Goal: Browse casually

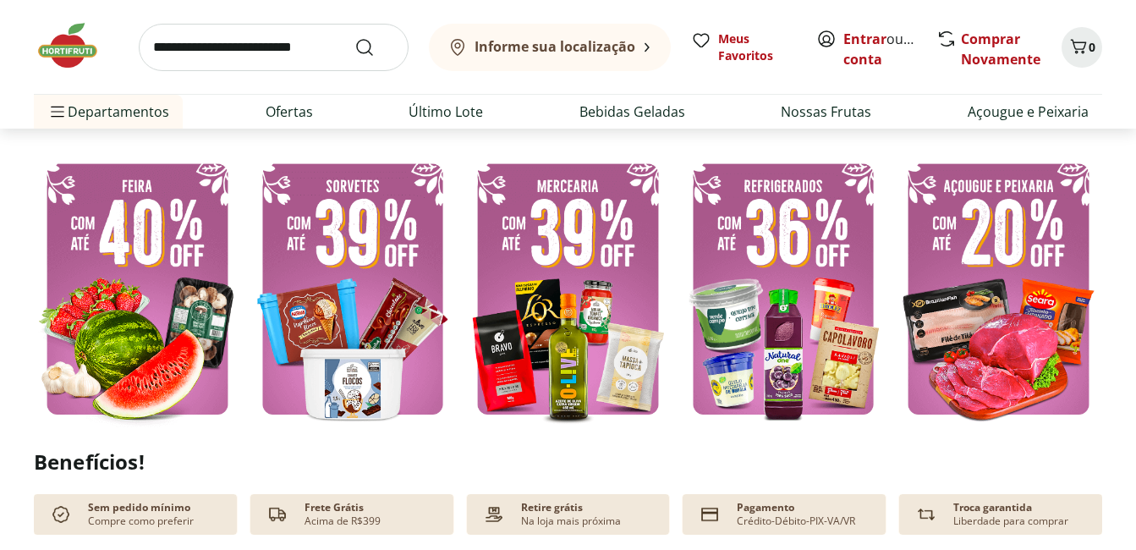
scroll to position [423, 0]
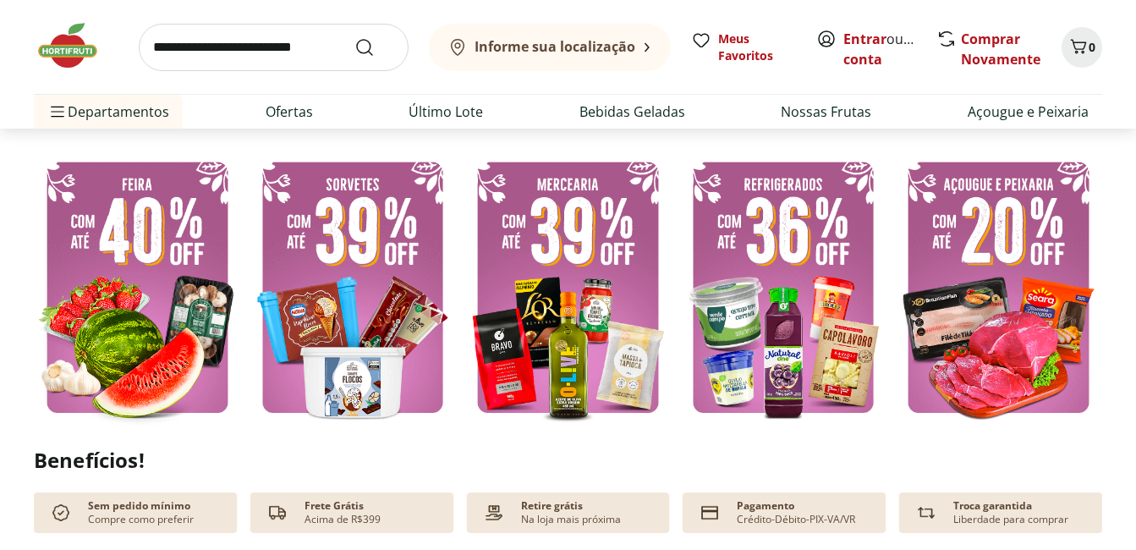
click at [179, 277] on img at bounding box center [137, 287] width 207 height 276
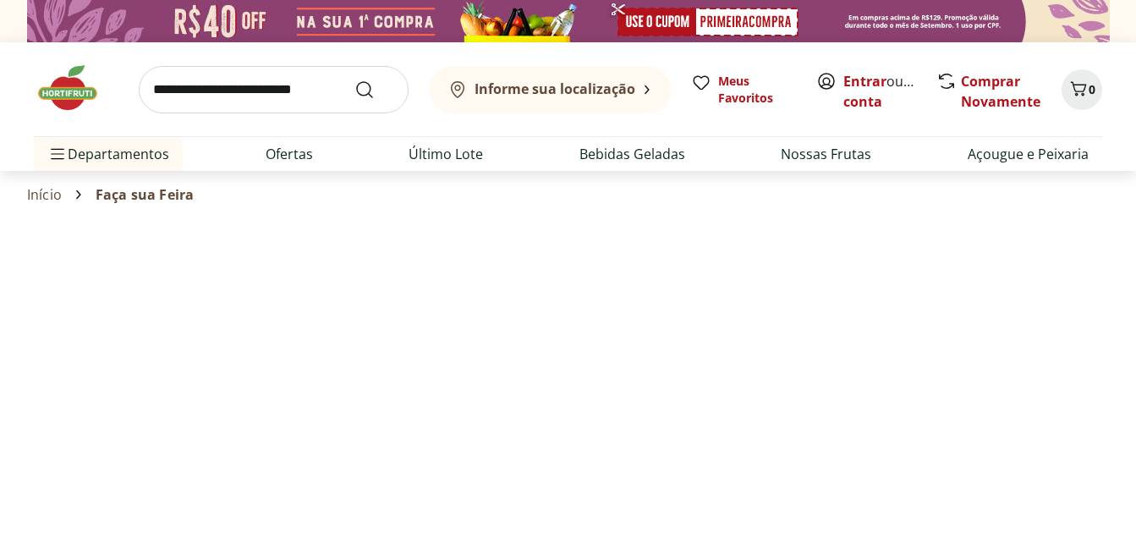
select select "**********"
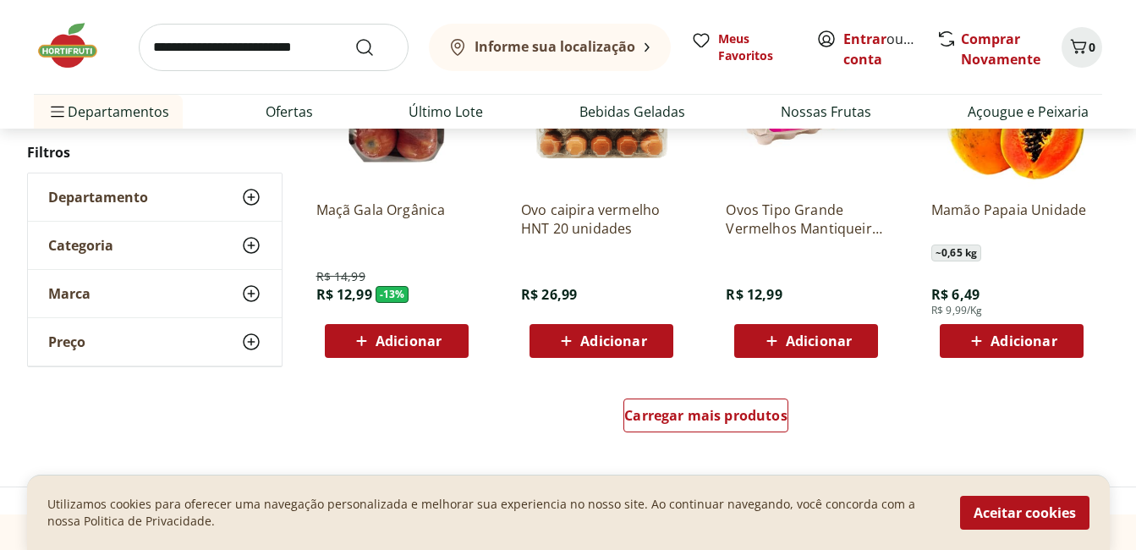
scroll to position [1099, 0]
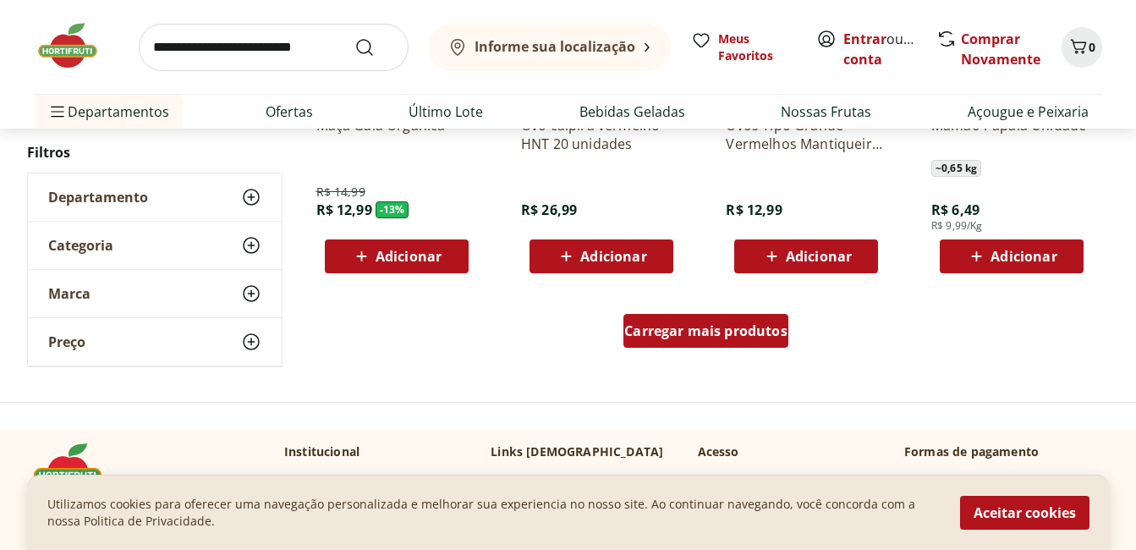
click at [728, 320] on div "Carregar mais produtos" at bounding box center [705, 331] width 165 height 34
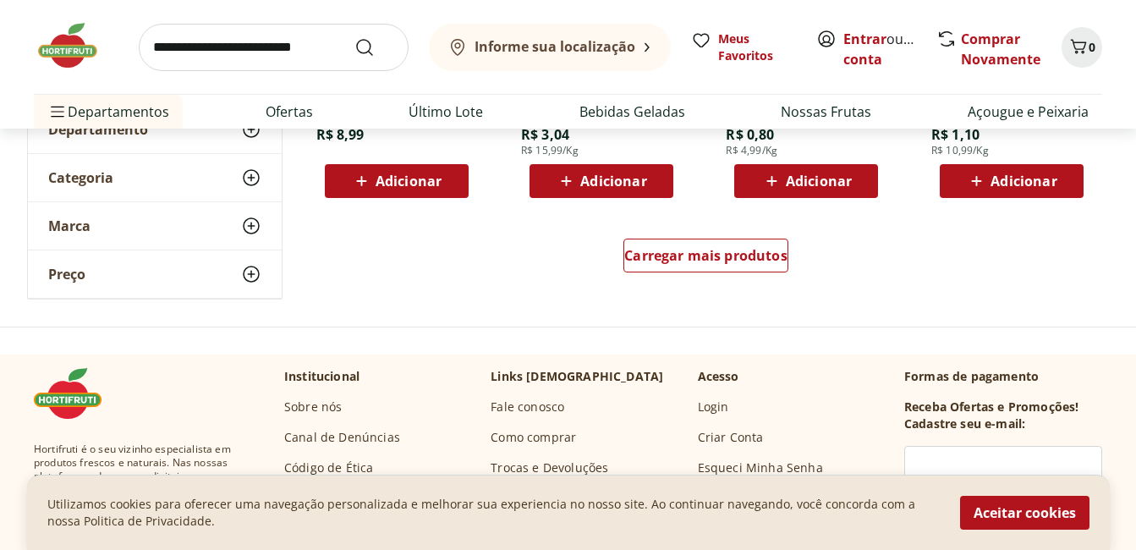
scroll to position [2283, 0]
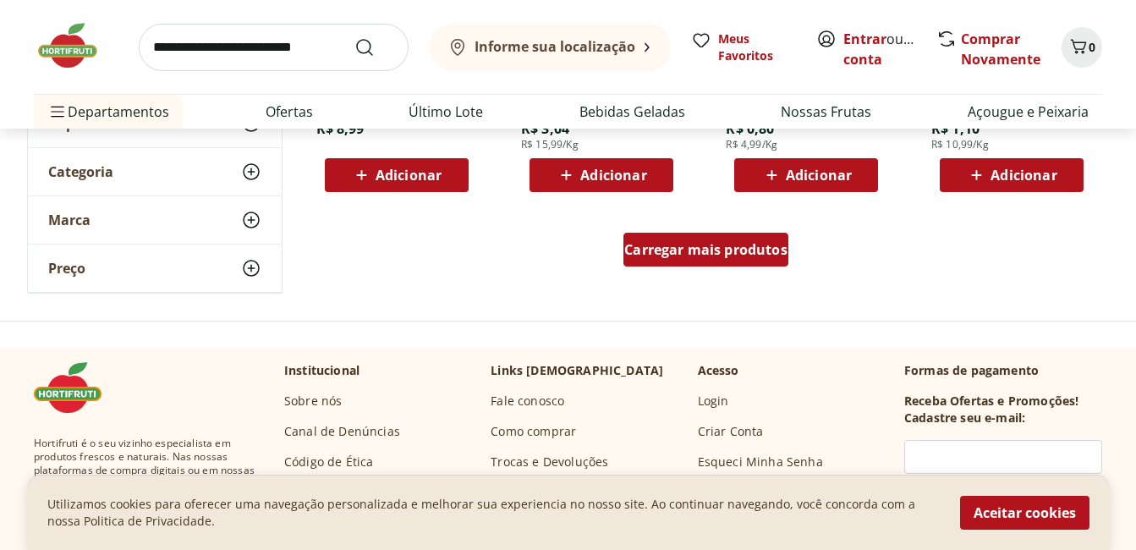
click at [659, 243] on span "Carregar mais produtos" at bounding box center [705, 250] width 163 height 14
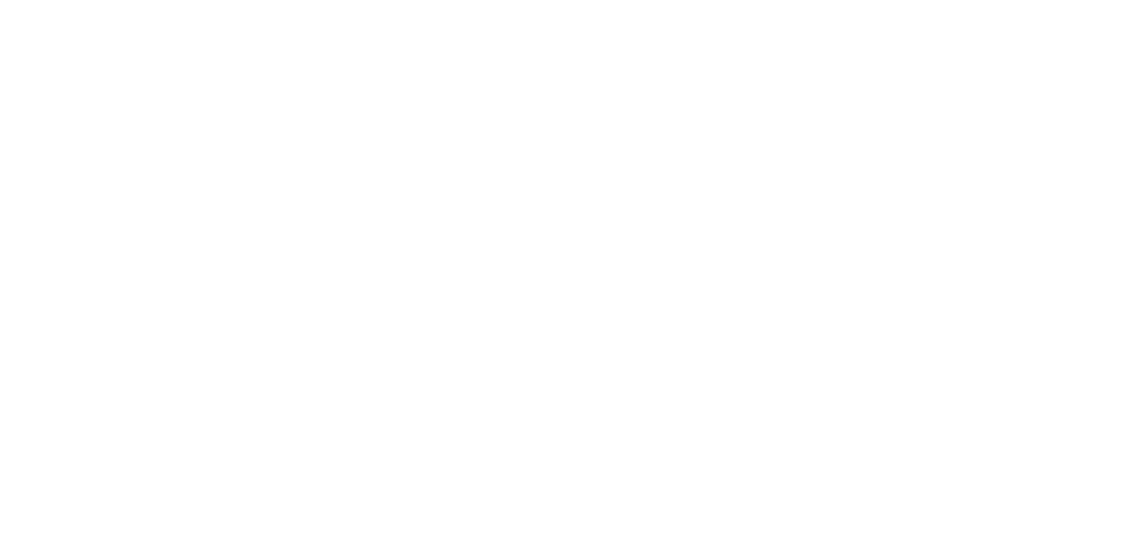
scroll to position [2283, 0]
select select "**********"
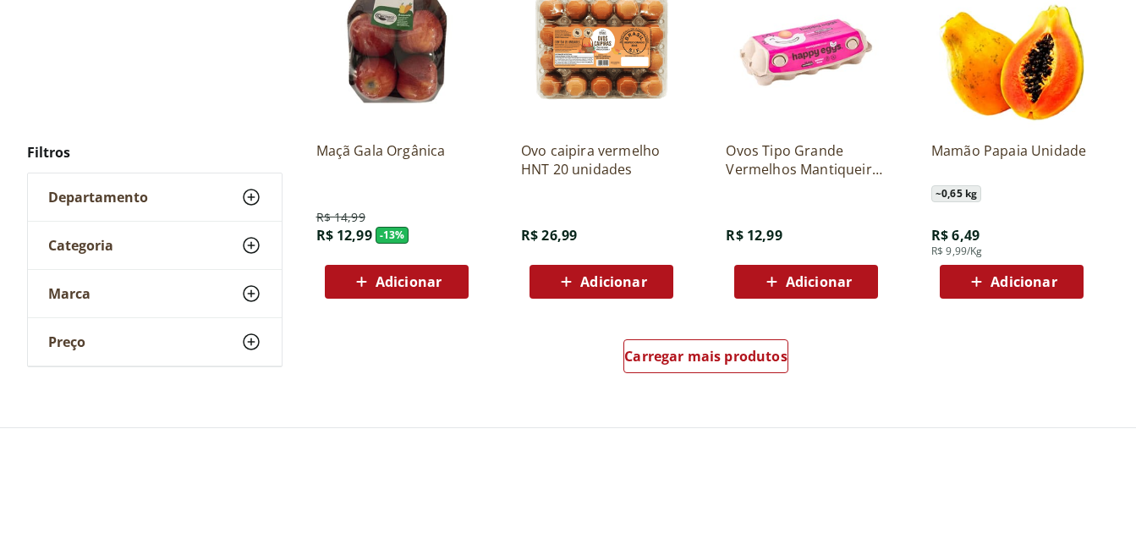
scroll to position [2959, 0]
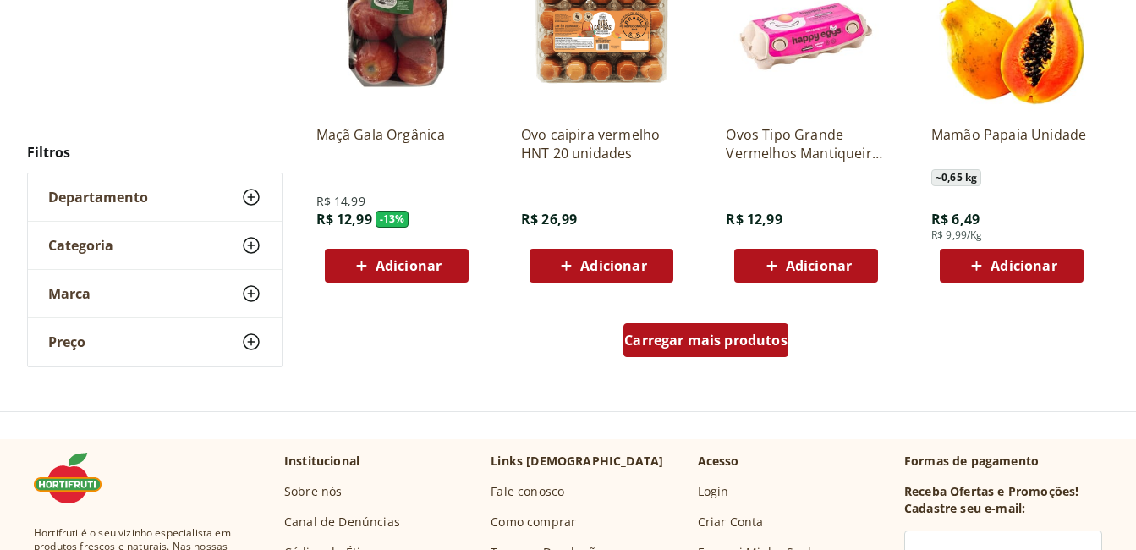
click at [725, 330] on div "Carregar mais produtos" at bounding box center [705, 340] width 165 height 34
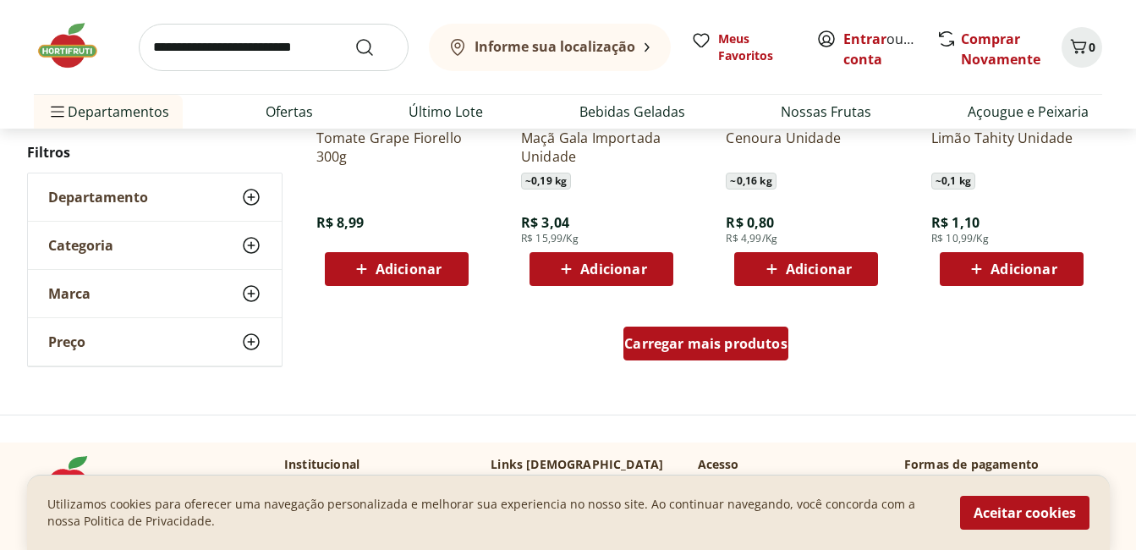
click at [711, 353] on div "Carregar mais produtos" at bounding box center [705, 343] width 165 height 34
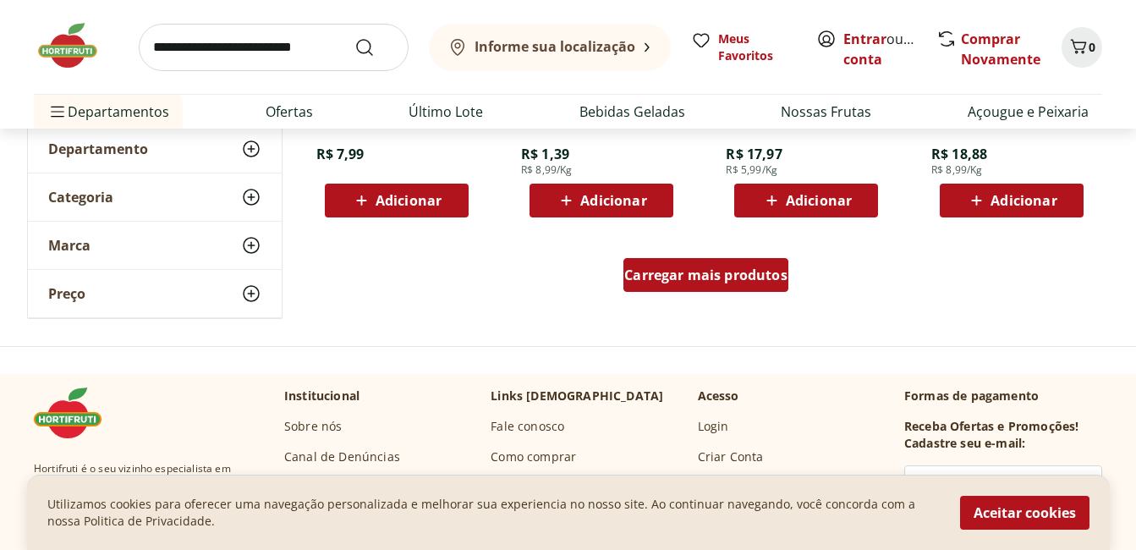
scroll to position [5460, 0]
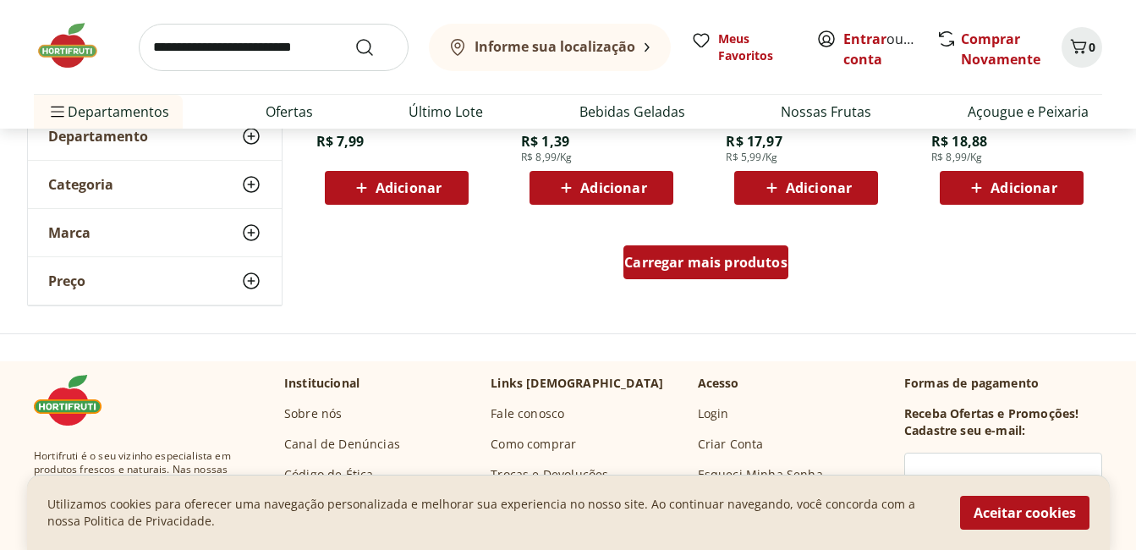
click at [710, 267] on span "Carregar mais produtos" at bounding box center [705, 262] width 163 height 14
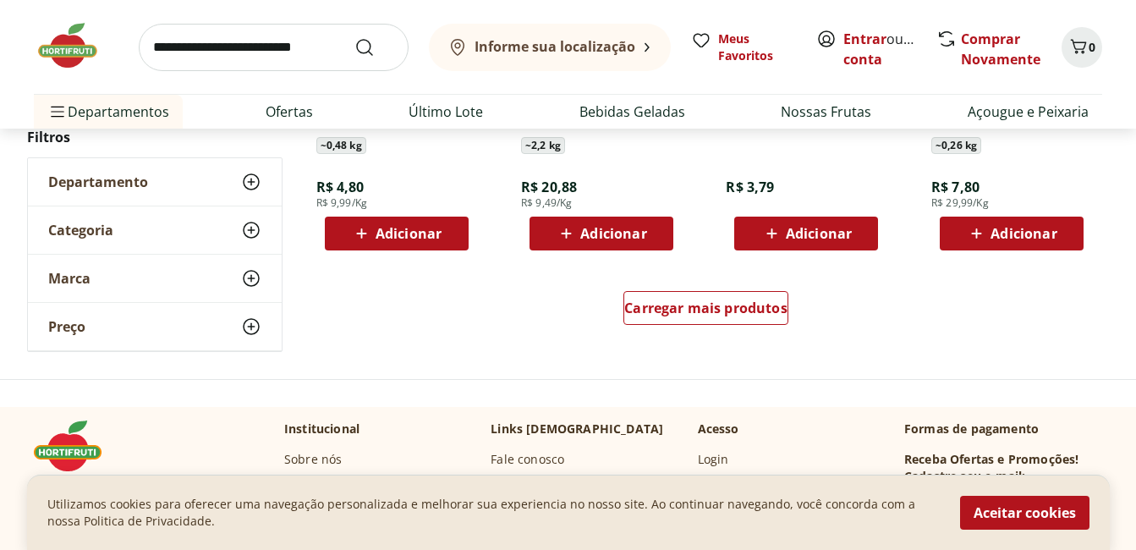
scroll to position [6559, 0]
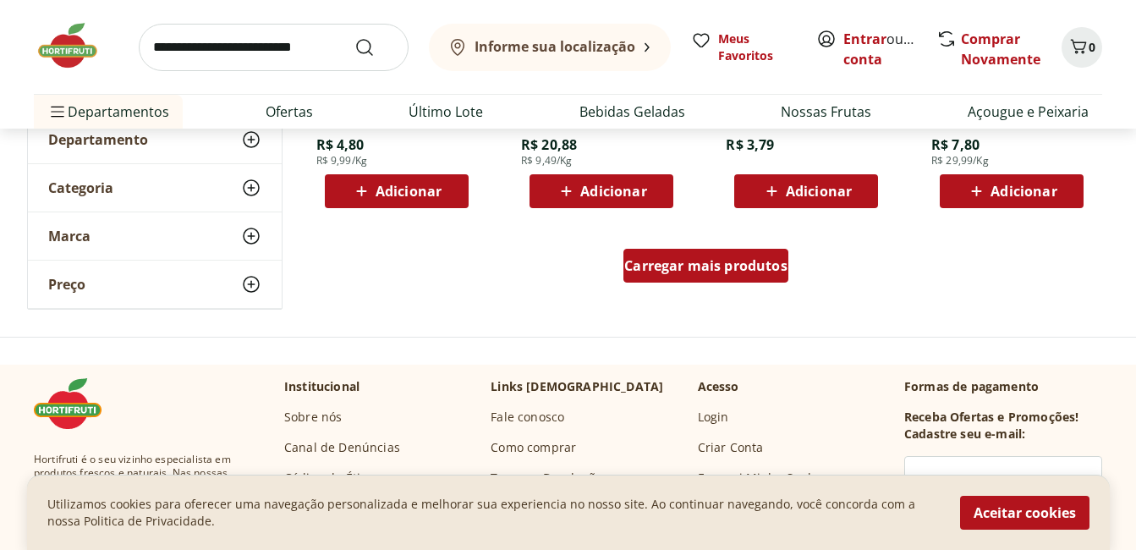
click at [717, 267] on span "Carregar mais produtos" at bounding box center [705, 266] width 163 height 14
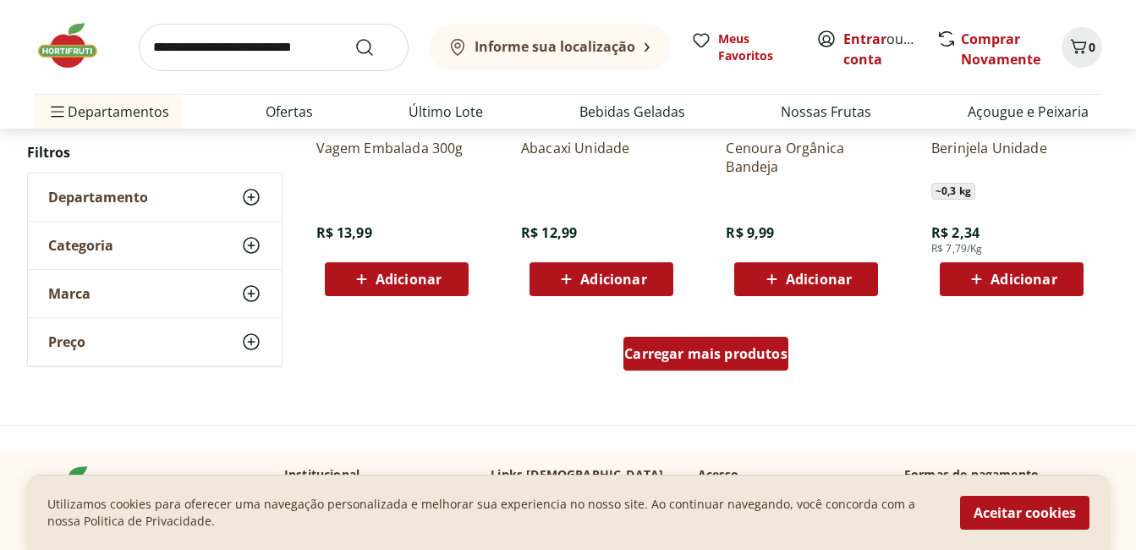
scroll to position [7659, 0]
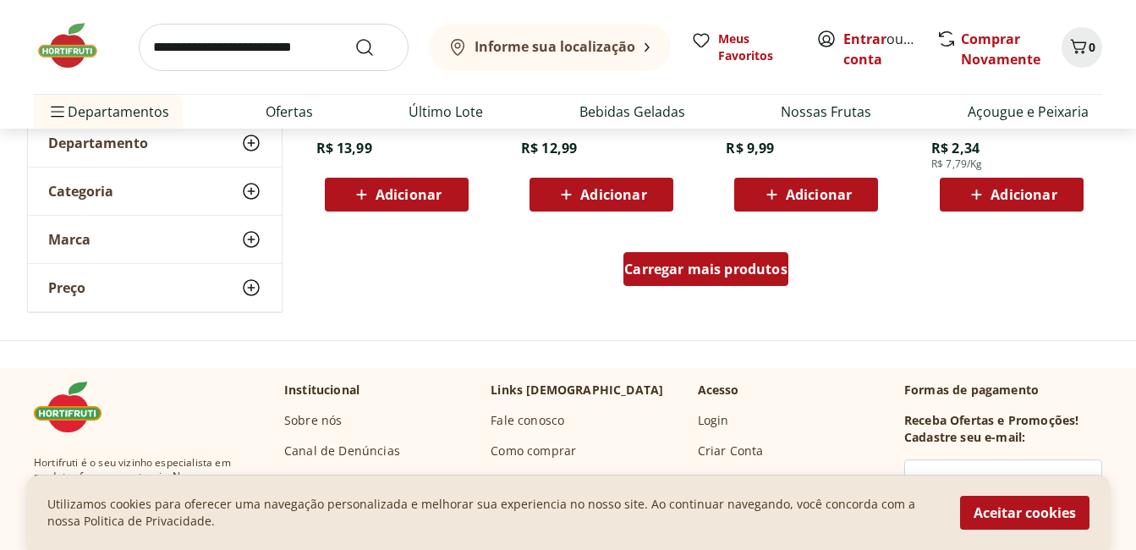
click at [710, 279] on div "Carregar mais produtos" at bounding box center [705, 269] width 165 height 34
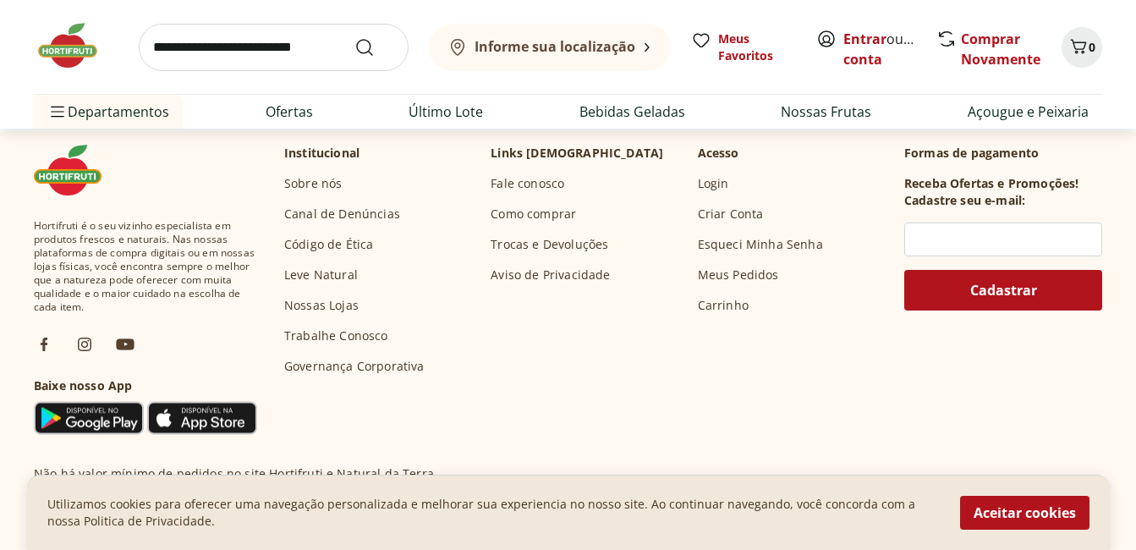
scroll to position [9011, 0]
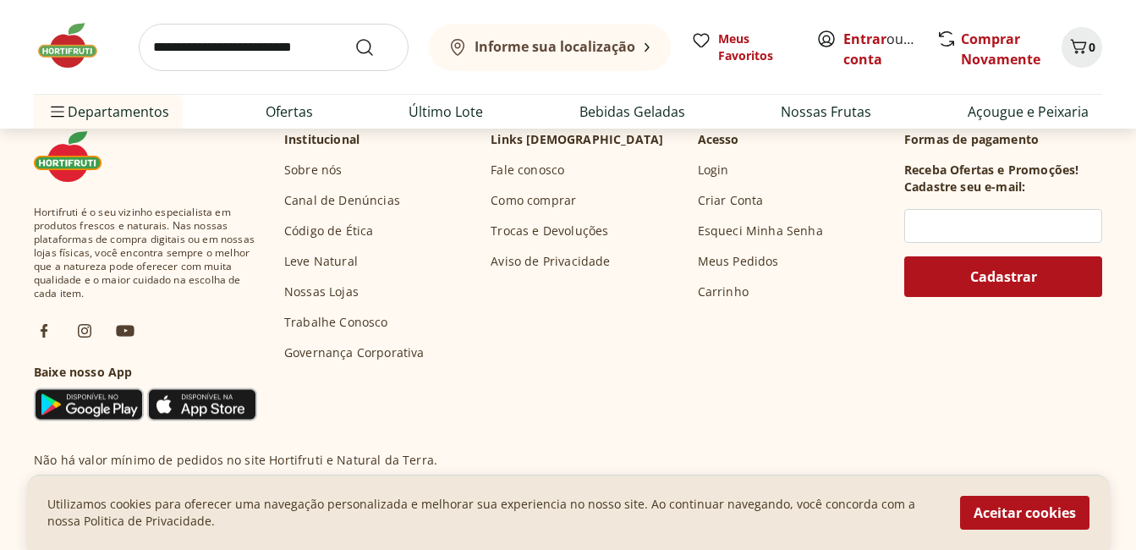
click at [74, 46] on img at bounding box center [76, 45] width 85 height 51
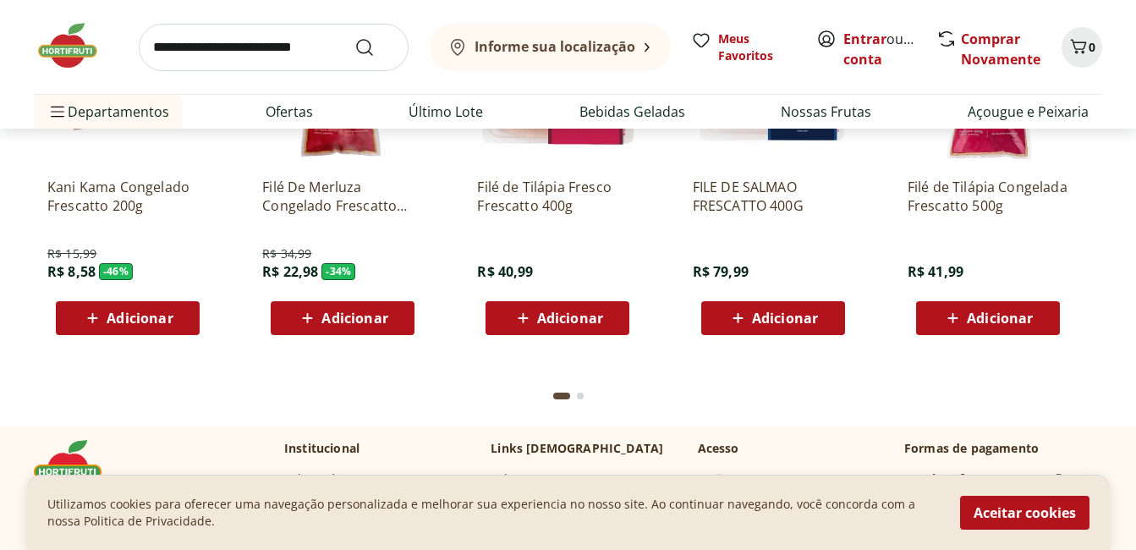
scroll to position [5242, 0]
